Goal: Task Accomplishment & Management: Use online tool/utility

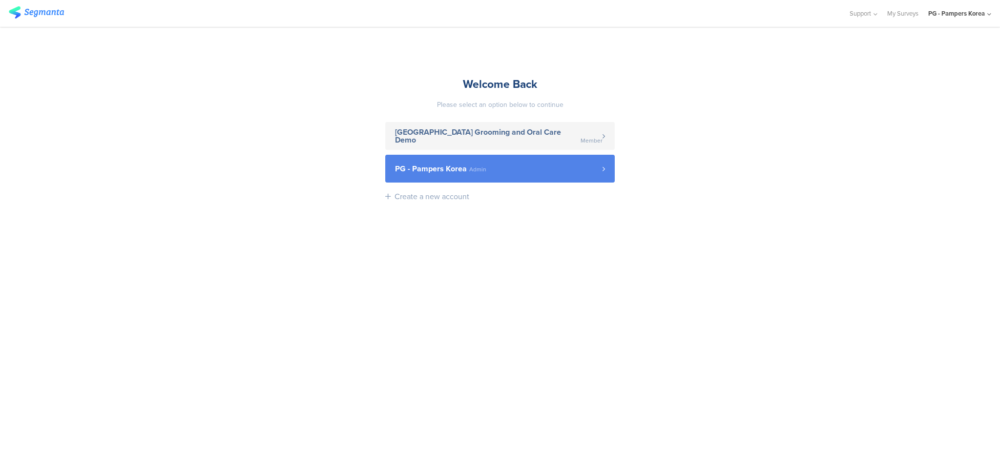
click at [558, 176] on link "PG - Pampers Korea Admin" at bounding box center [499, 169] width 229 height 28
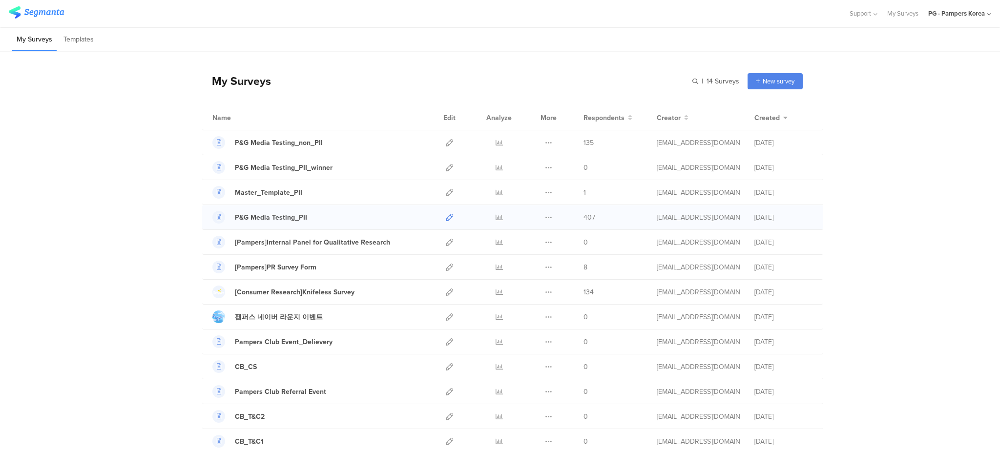
click at [446, 218] on icon at bounding box center [449, 217] width 7 height 7
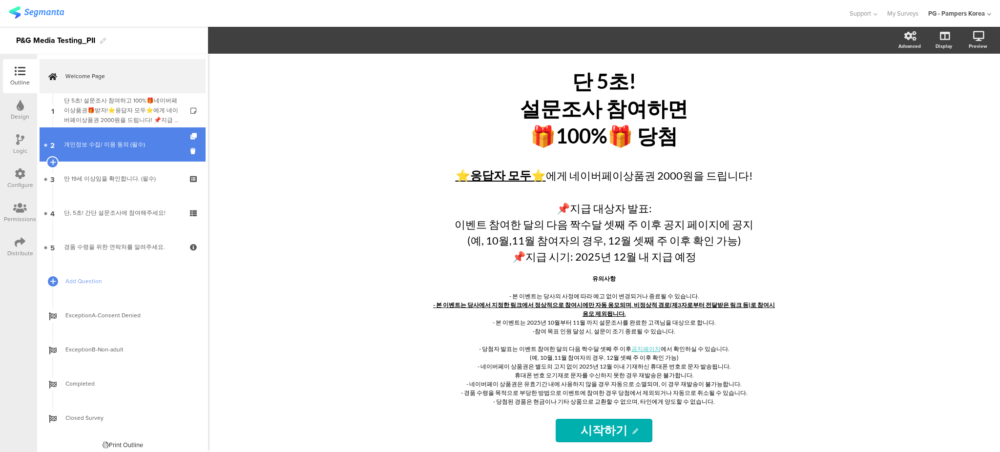
click at [128, 146] on div "개인정보 수집/ 이용 동의 (필수)" at bounding box center [122, 145] width 117 height 10
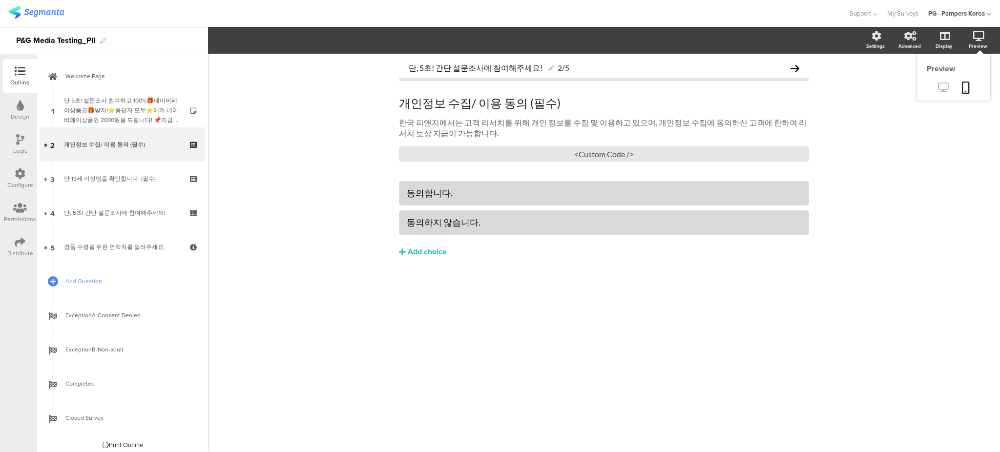
click at [943, 84] on icon at bounding box center [943, 87] width 10 height 9
